Goal: Transaction & Acquisition: Purchase product/service

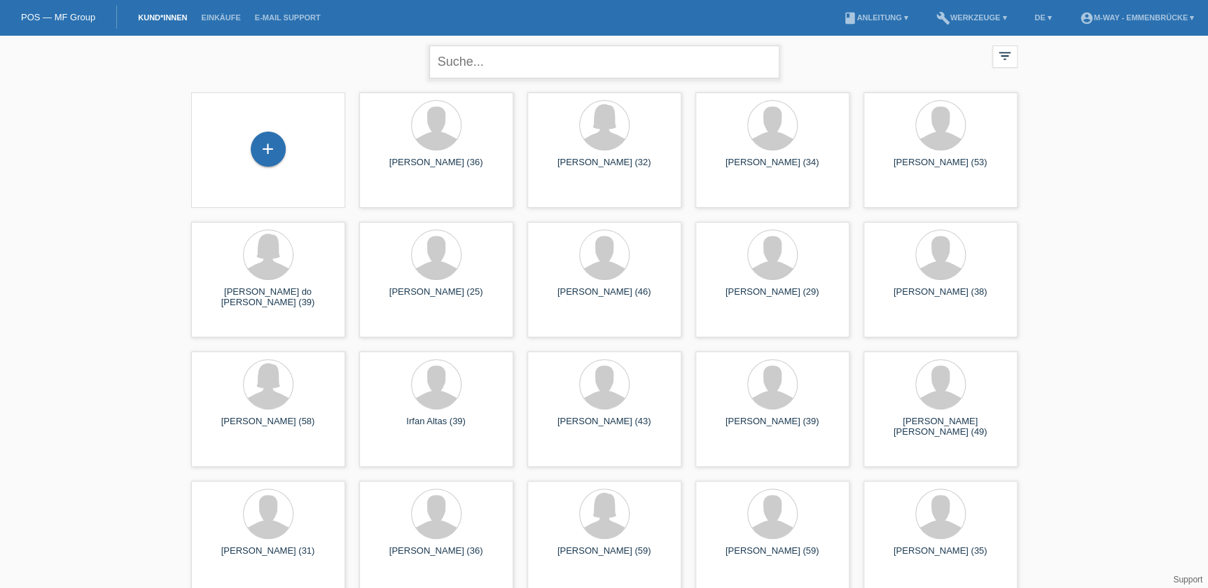
drag, startPoint x: 506, startPoint y: 56, endPoint x: 497, endPoint y: 56, distance: 8.4
click at [505, 56] on input "text" at bounding box center [604, 62] width 350 height 33
type input "kakaraki"
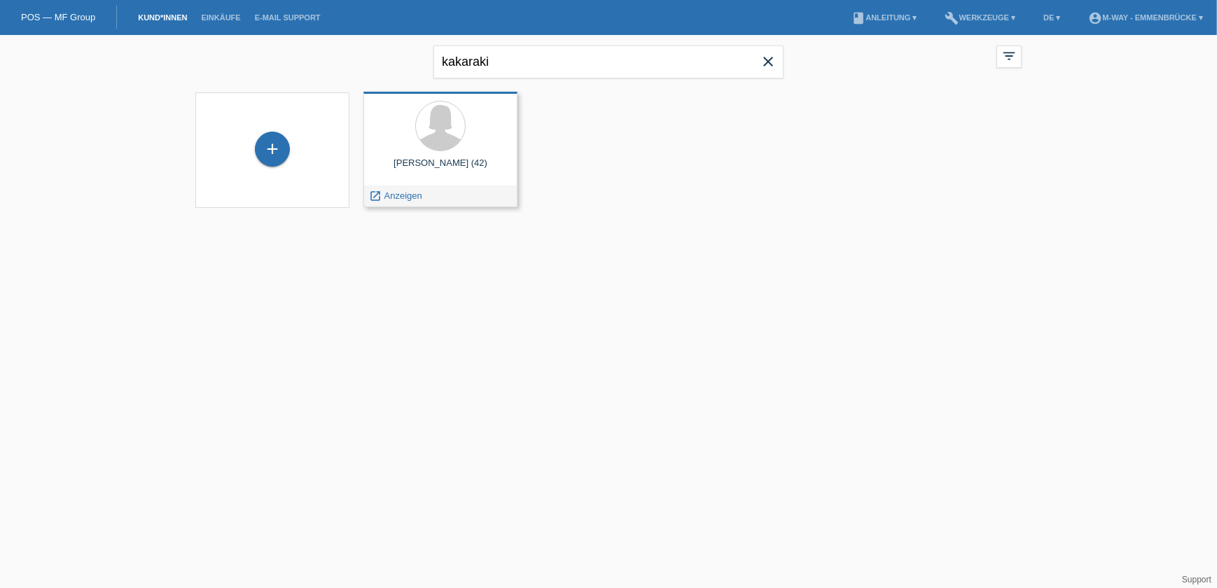
click at [398, 196] on span "Anzeigen" at bounding box center [403, 195] width 38 height 11
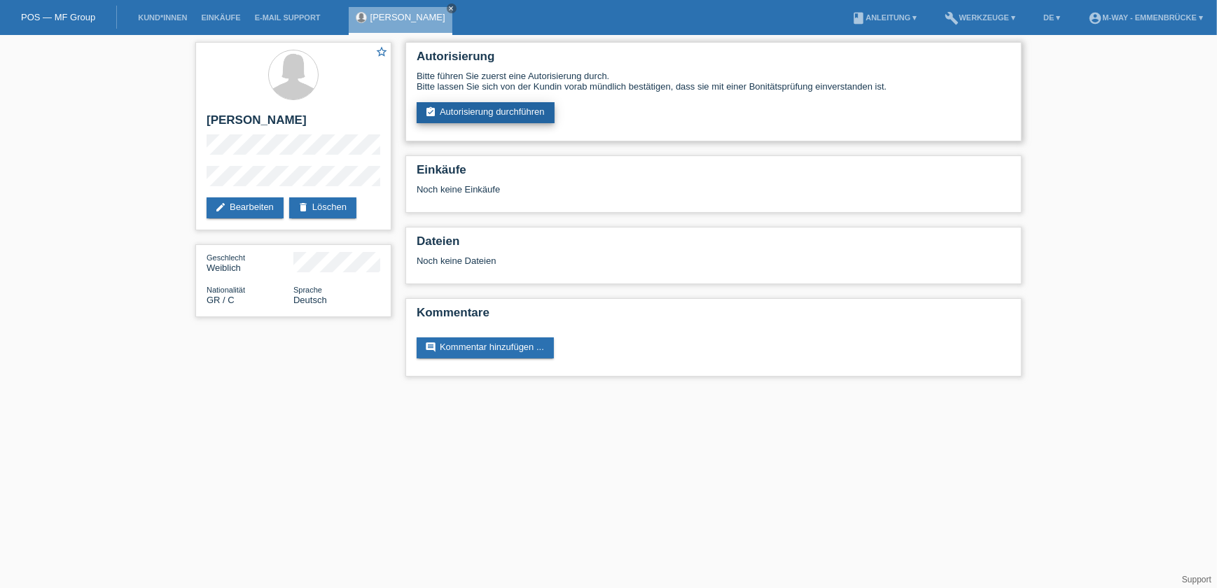
click at [494, 105] on link "assignment_turned_in Autorisierung durchführen" at bounding box center [486, 112] width 138 height 21
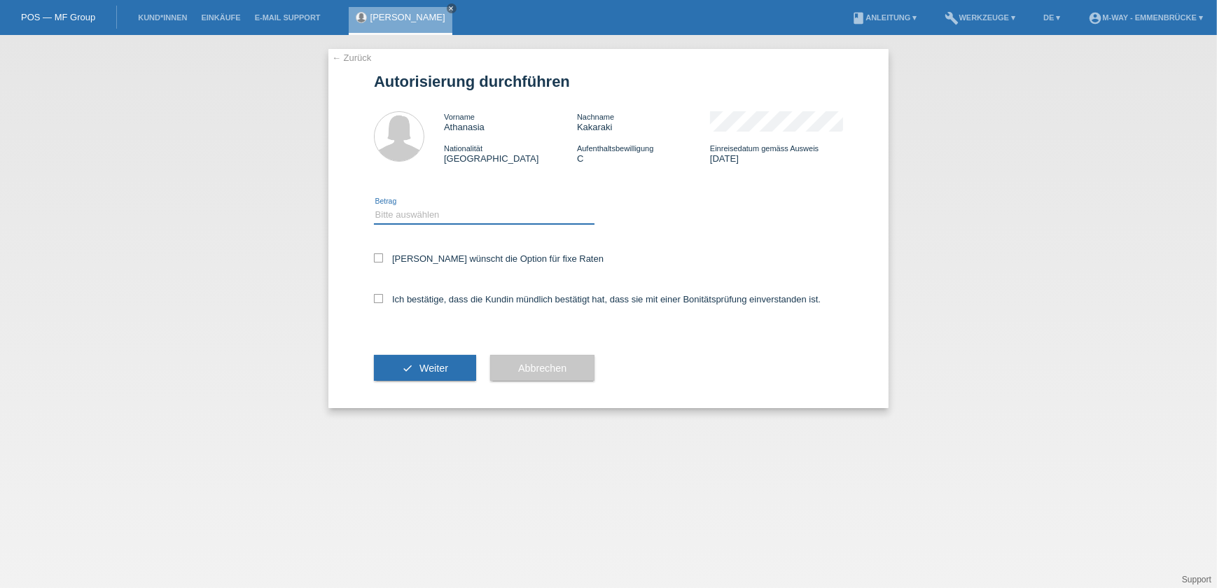
click at [458, 217] on select "Bitte auswählen CHF 1.00 - CHF 499.00 CHF 500.00 - CHF 1'999.00 CHF 2'000.00 - …" at bounding box center [484, 215] width 221 height 17
select select "3"
click at [374, 207] on select "Bitte auswählen CHF 1.00 - CHF 499.00 CHF 500.00 - CHF 1'999.00 CHF 2'000.00 - …" at bounding box center [484, 215] width 221 height 17
click at [383, 254] on label "Kundin wünscht die Option für fixe Raten" at bounding box center [489, 259] width 230 height 11
click at [383, 254] on input "Kundin wünscht die Option für fixe Raten" at bounding box center [378, 258] width 9 height 9
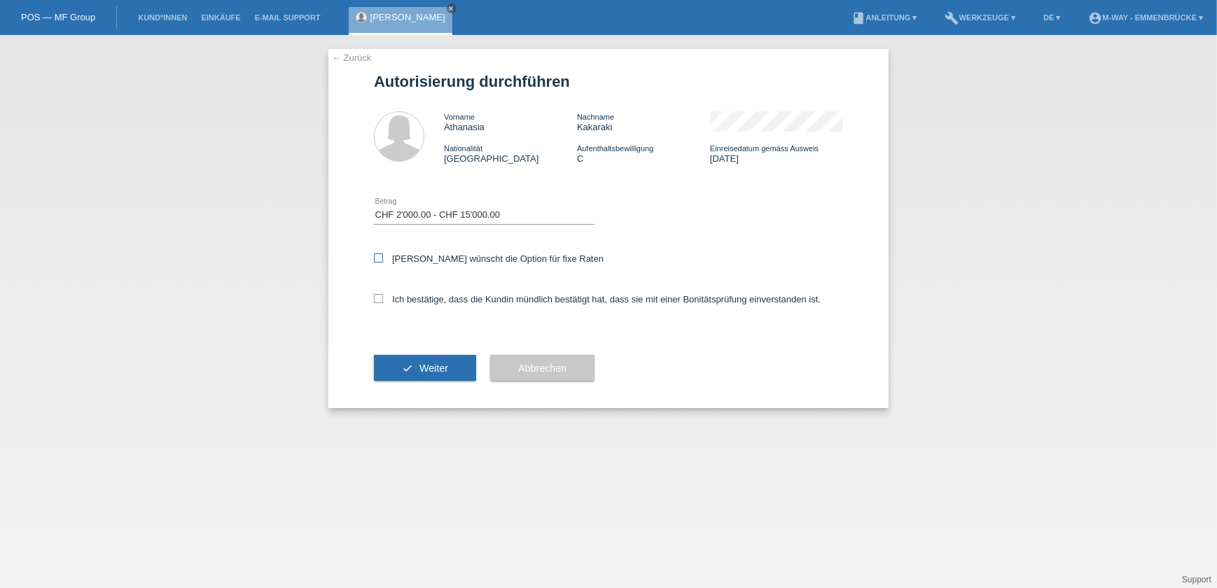
checkbox input "true"
click at [380, 297] on icon at bounding box center [378, 298] width 9 height 9
click at [380, 297] on input "Ich bestätige, dass die Kundin mündlich bestätigt hat, dass sie mit einer Bonit…" at bounding box center [378, 298] width 9 height 9
checkbox input "true"
click at [418, 363] on button "check Weiter" at bounding box center [425, 368] width 102 height 27
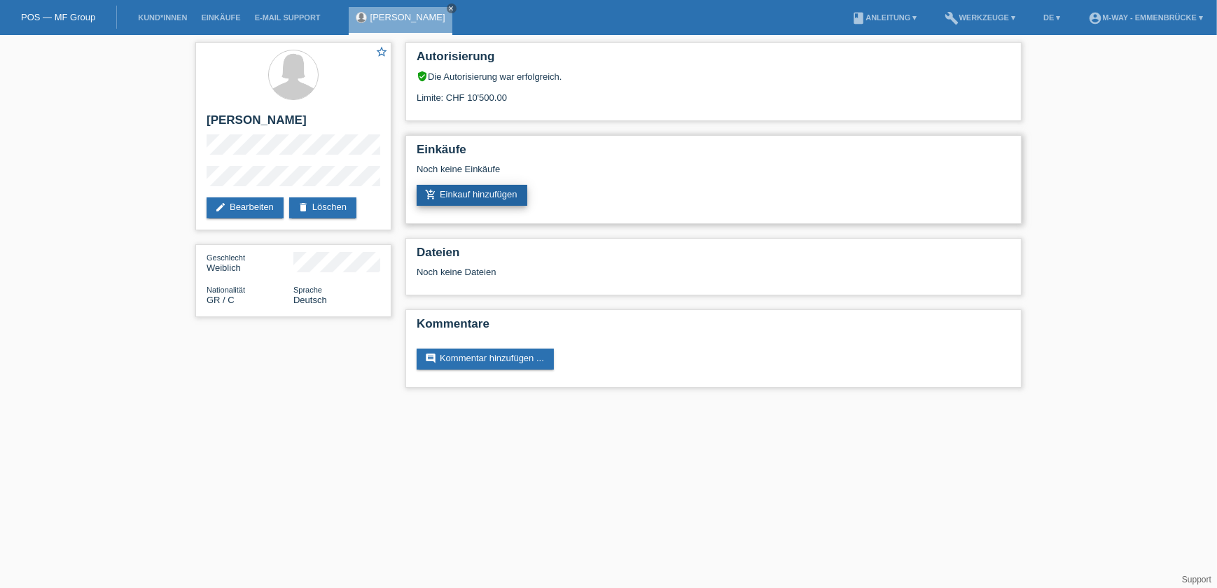
click at [465, 193] on link "add_shopping_cart Einkauf hinzufügen" at bounding box center [472, 195] width 111 height 21
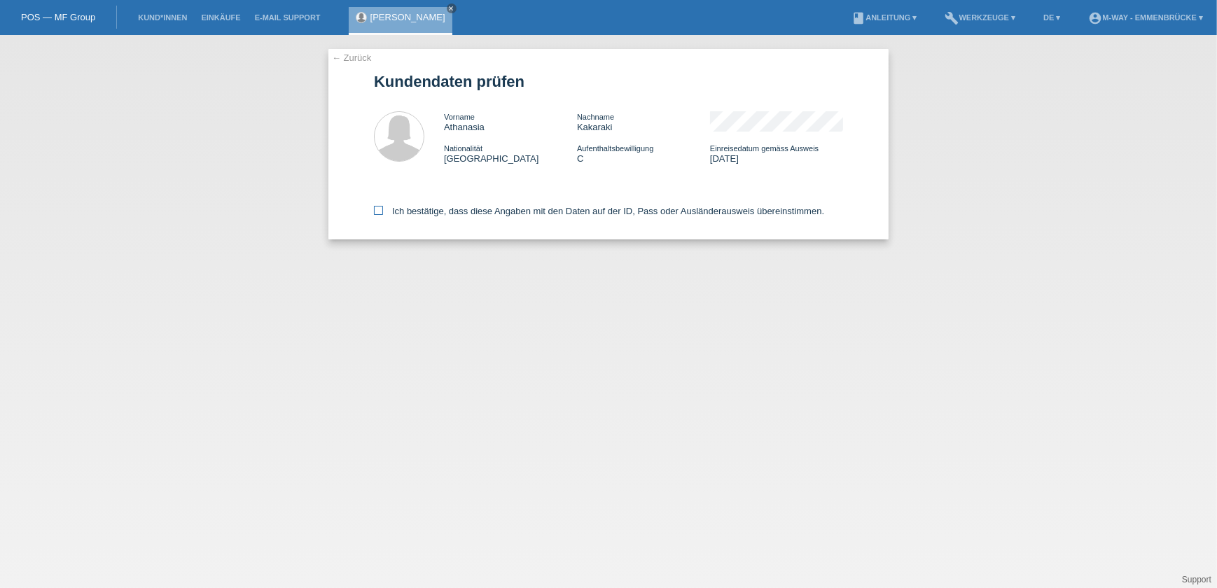
click at [378, 207] on icon at bounding box center [378, 210] width 9 height 9
click at [378, 207] on input "Ich bestätige, dass diese Angaben mit den Daten auf der ID, Pass oder Ausländer…" at bounding box center [378, 210] width 9 height 9
checkbox input "true"
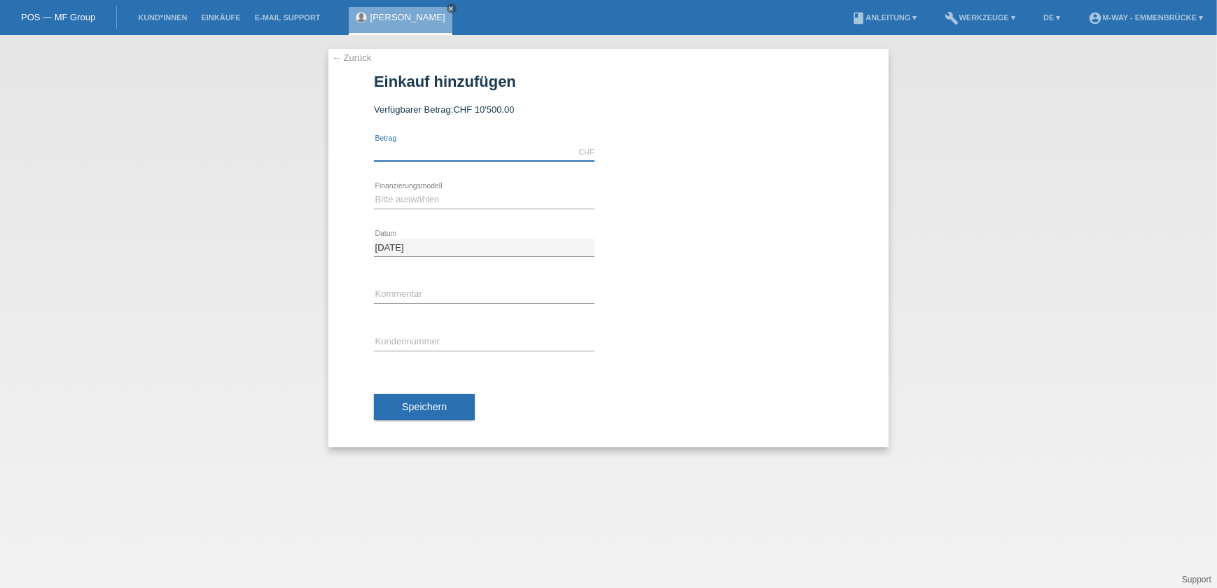
click at [449, 155] on input "text" at bounding box center [484, 153] width 221 height 18
type input "2148.70"
click at [445, 195] on select "Bitte auswählen Fixe Raten Kauf auf Rechnung mit Teilzahlungsoption" at bounding box center [484, 199] width 221 height 17
select select "77"
click at [374, 191] on select "Bitte auswählen Fixe Raten Kauf auf Rechnung mit Teilzahlungsoption" at bounding box center [484, 199] width 221 height 17
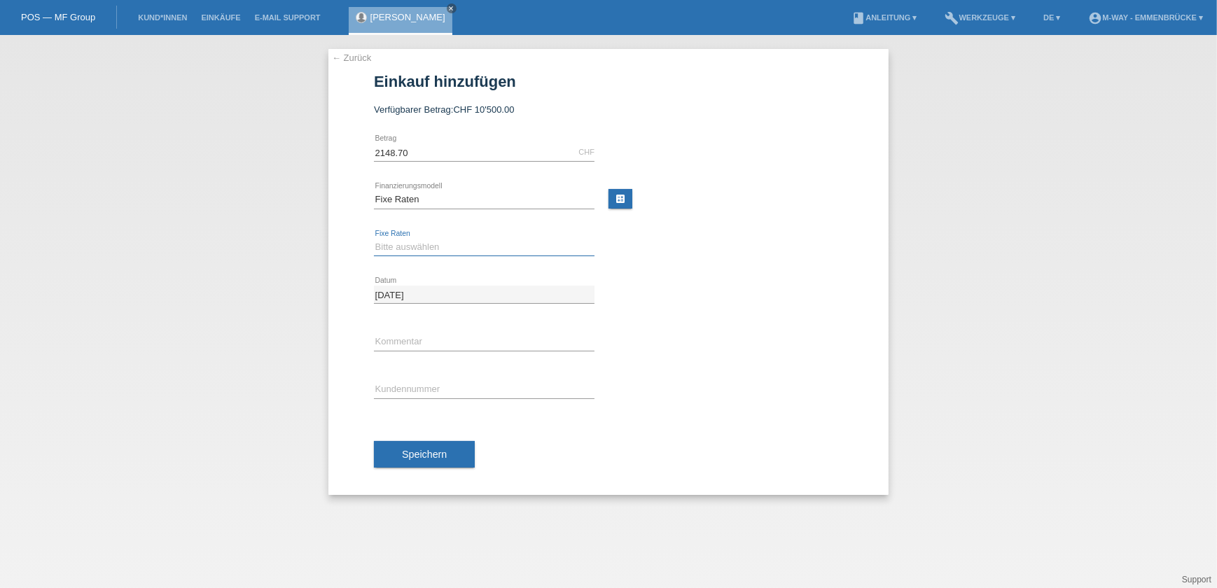
click at [422, 250] on select "Bitte auswählen 4 Raten 5 Raten 6 Raten 7 Raten 8 Raten 9 Raten 10 Raten 11 Rat…" at bounding box center [484, 247] width 221 height 17
select select "172"
click at [374, 239] on select "Bitte auswählen 4 Raten 5 Raten 6 Raten 7 Raten 8 Raten 9 Raten 10 Raten 11 Rat…" at bounding box center [484, 247] width 221 height 17
click at [403, 383] on input "text" at bounding box center [484, 390] width 221 height 18
type input "k115026"
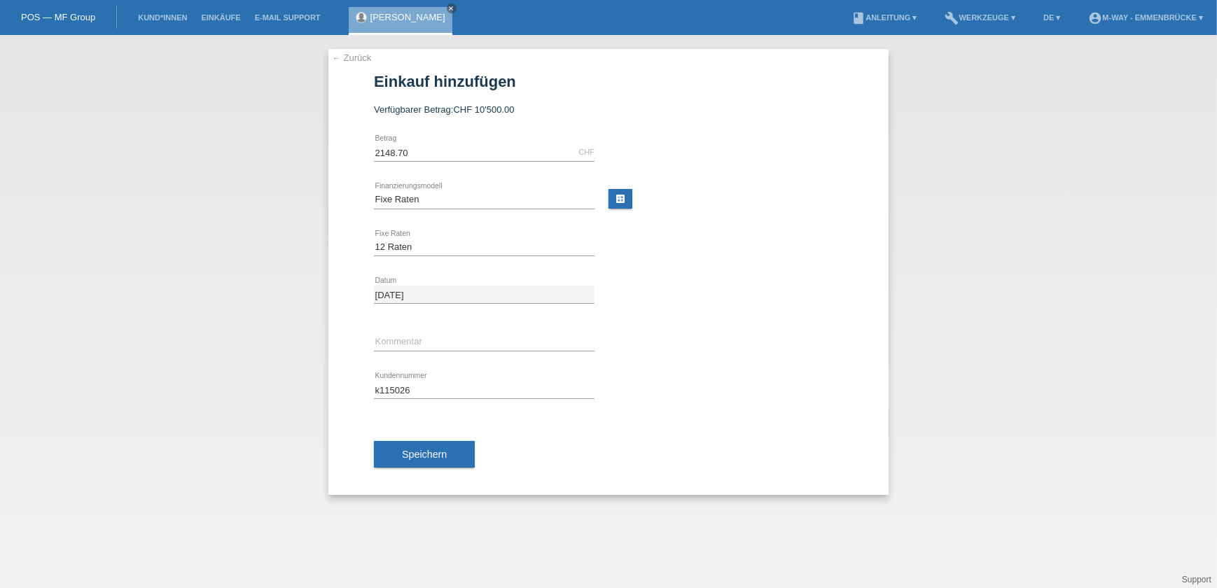
click at [429, 469] on div "Speichern" at bounding box center [608, 454] width 469 height 81
click at [427, 452] on span "Speichern" at bounding box center [424, 454] width 45 height 11
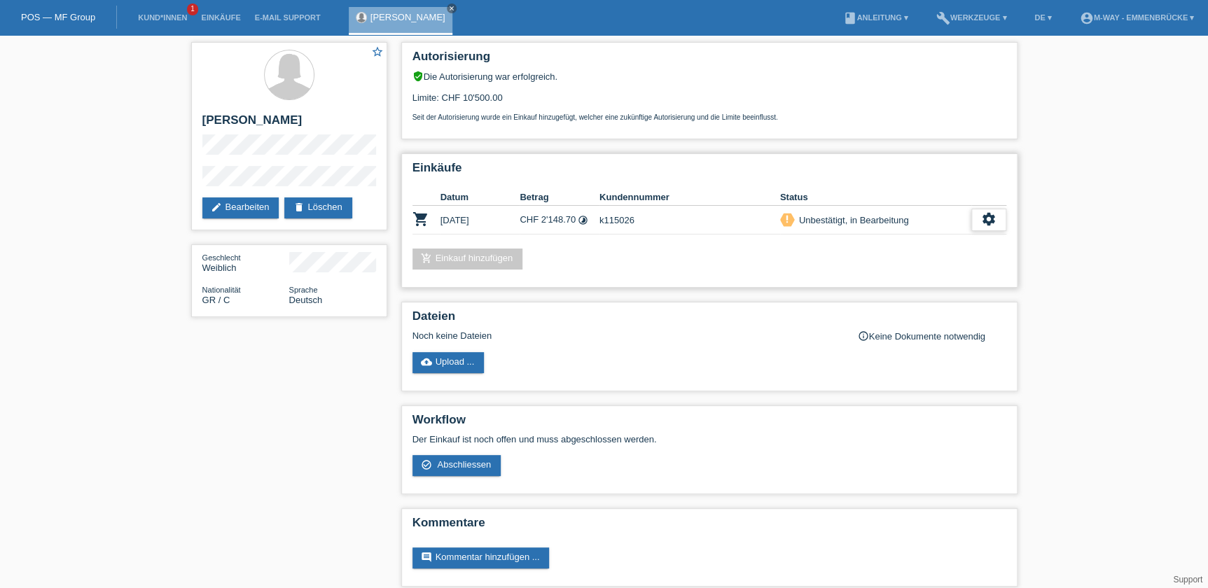
click at [983, 212] on icon "settings" at bounding box center [988, 219] width 15 height 15
click at [903, 281] on span "Abschliessen" at bounding box center [875, 281] width 58 height 17
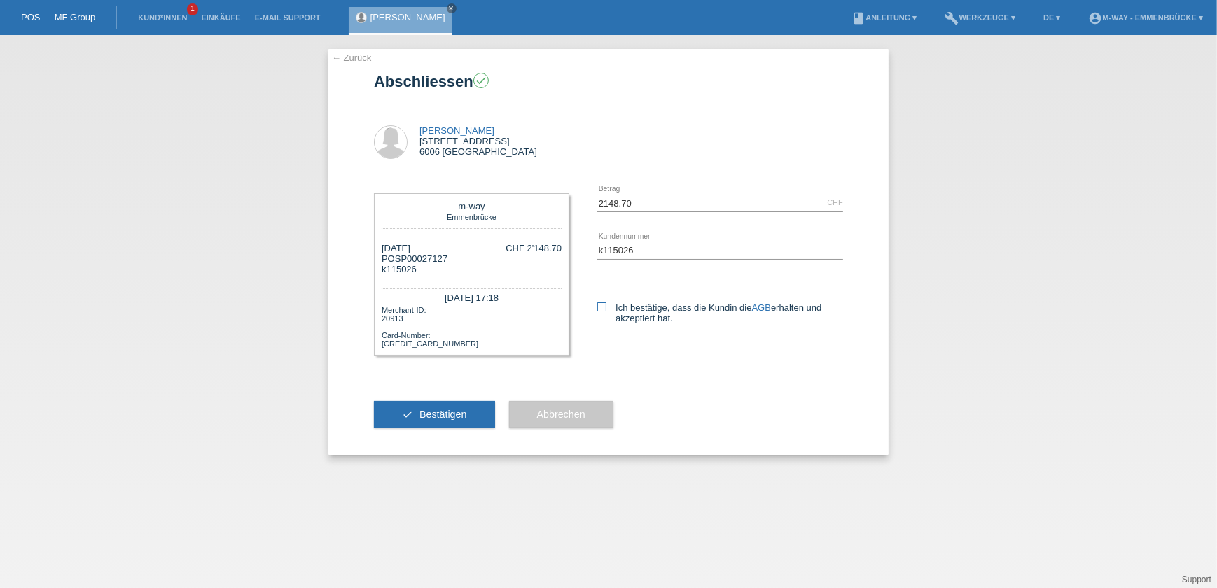
click at [603, 305] on icon at bounding box center [601, 307] width 9 height 9
click at [603, 305] on input "Ich bestätige, dass die Kundin die AGB erhalten und akzeptiert hat." at bounding box center [601, 307] width 9 height 9
checkbox input "true"
click at [452, 420] on button "check Bestätigen" at bounding box center [434, 414] width 121 height 27
